Goal: Information Seeking & Learning: Learn about a topic

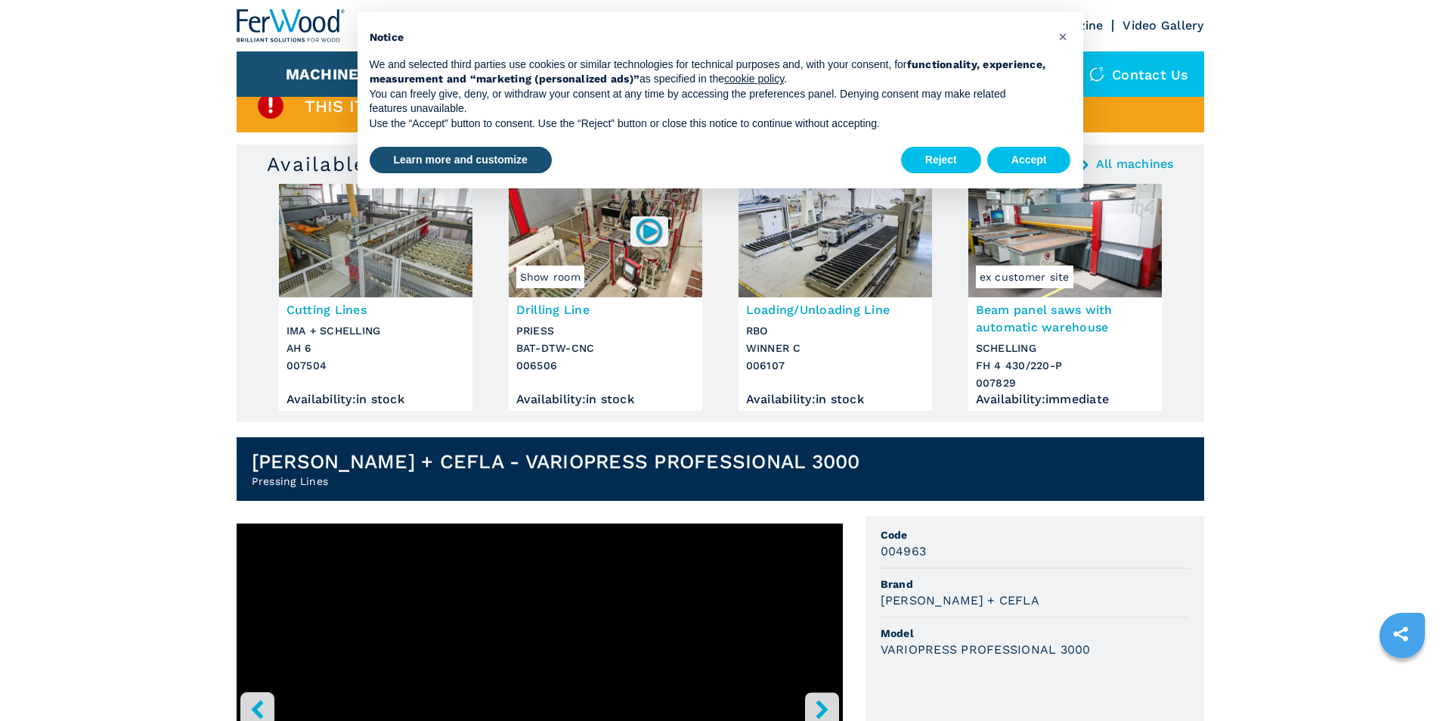
scroll to position [227, 0]
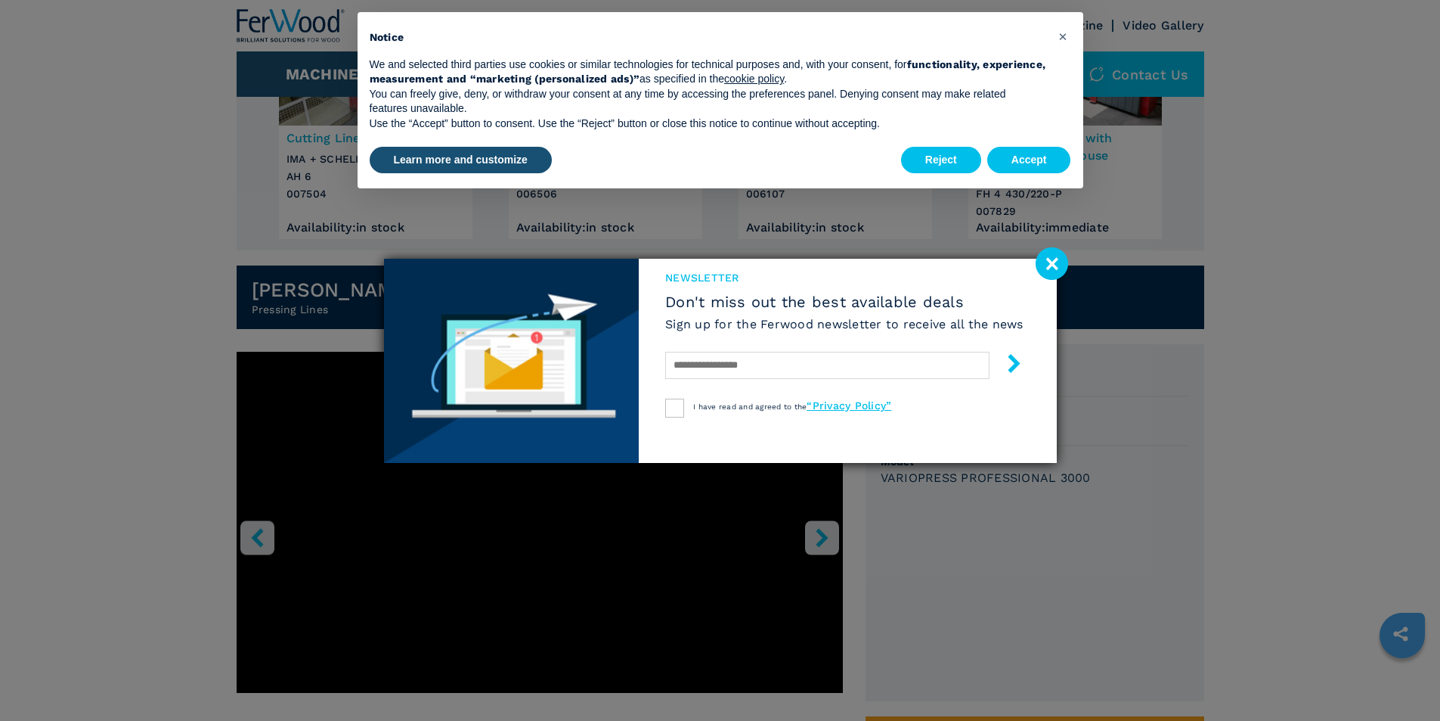
click at [1048, 260] on image at bounding box center [1052, 263] width 33 height 33
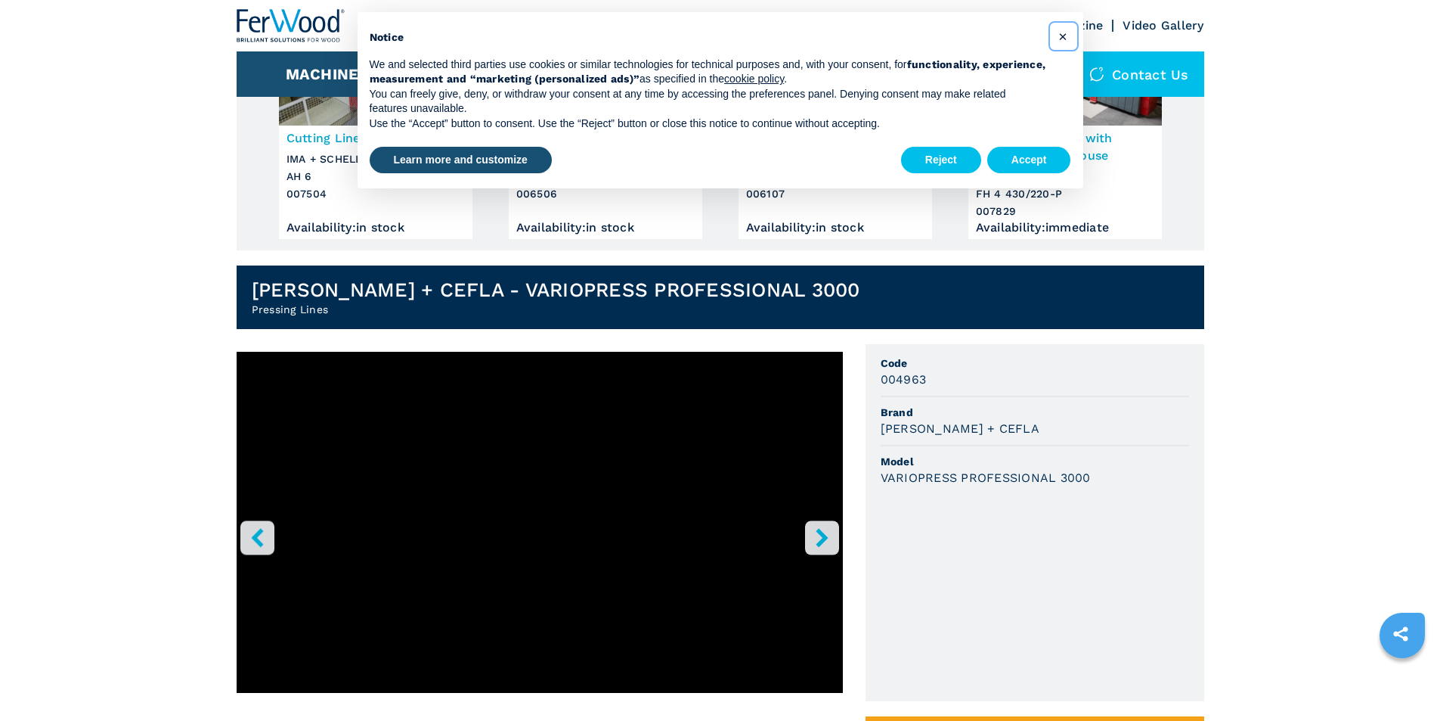
click at [1065, 38] on span "×" at bounding box center [1062, 36] width 9 height 18
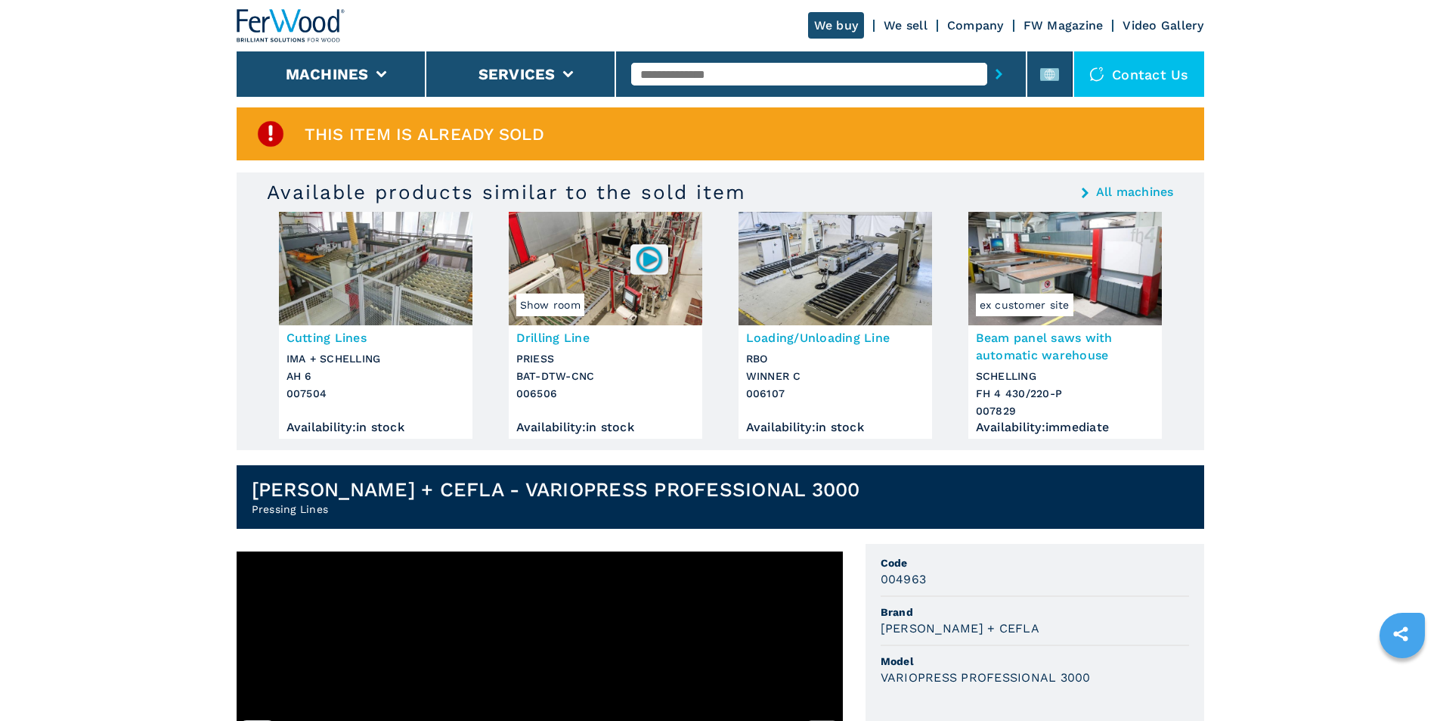
scroll to position [0, 0]
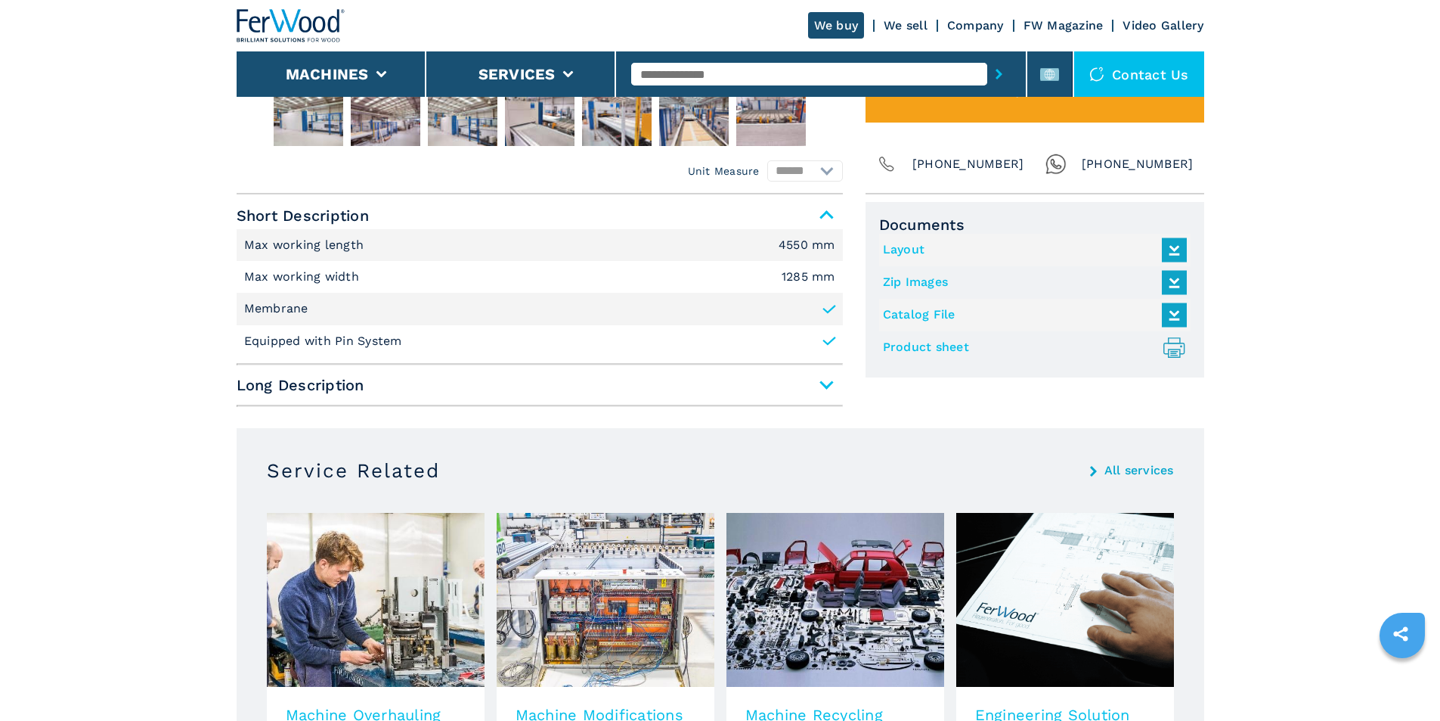
scroll to position [907, 0]
click at [426, 386] on span "Long Description" at bounding box center [540, 383] width 606 height 27
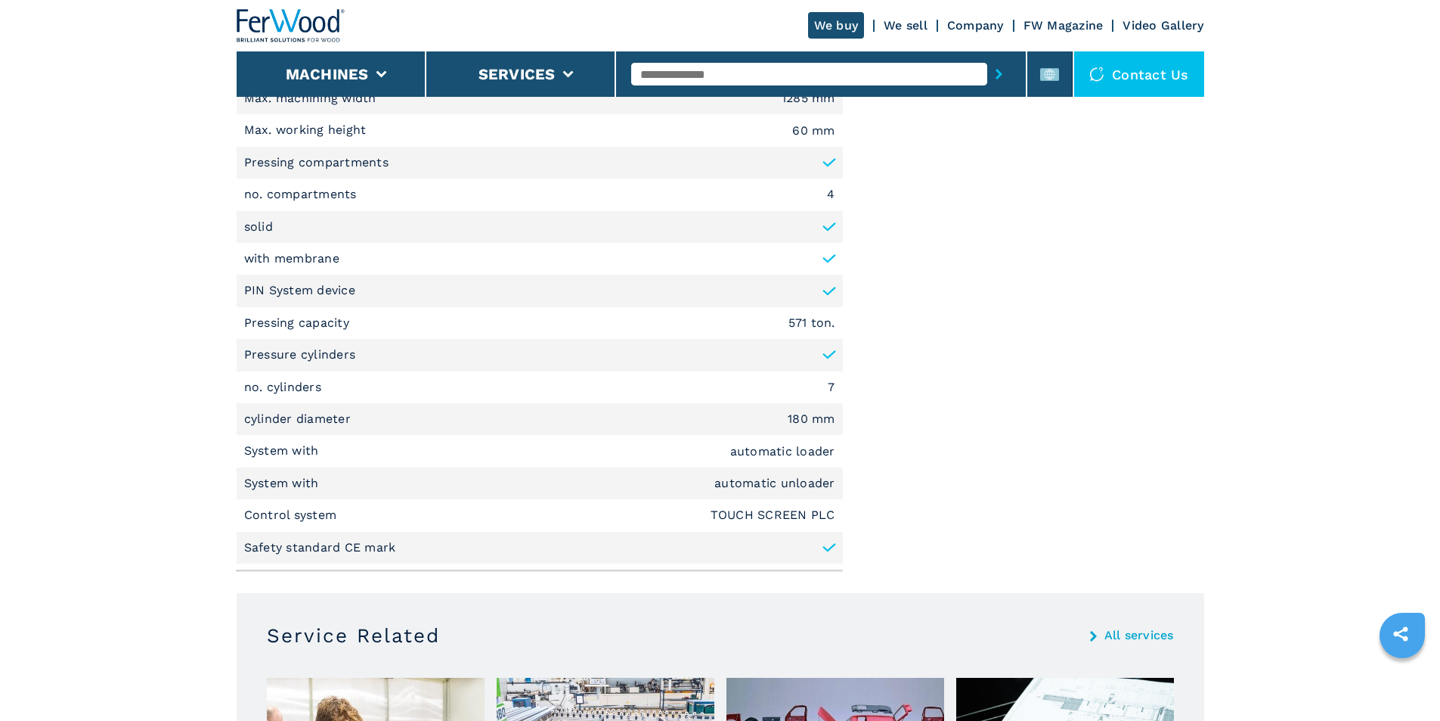
scroll to position [983, 0]
